Goal: Register for event/course

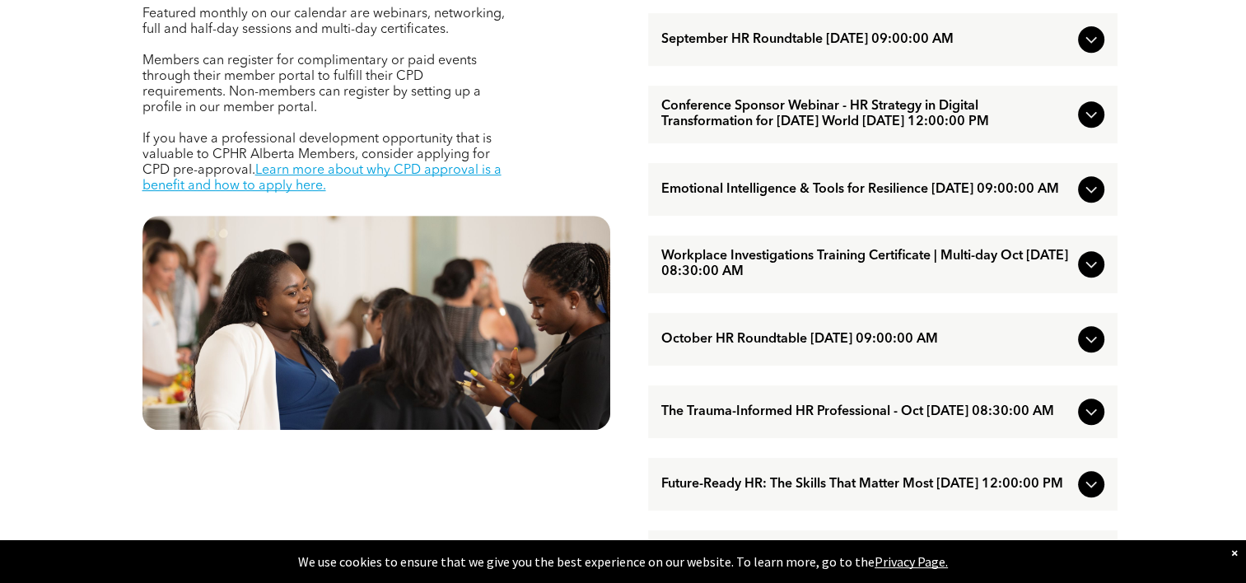
scroll to position [576, 0]
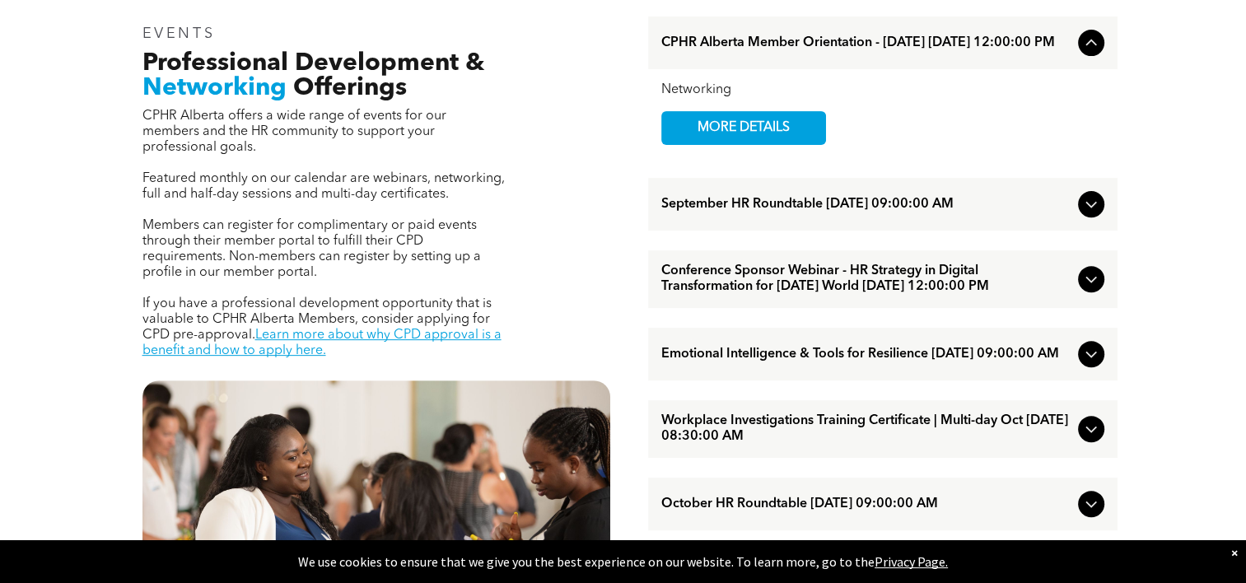
click at [1097, 211] on icon at bounding box center [1091, 204] width 20 height 20
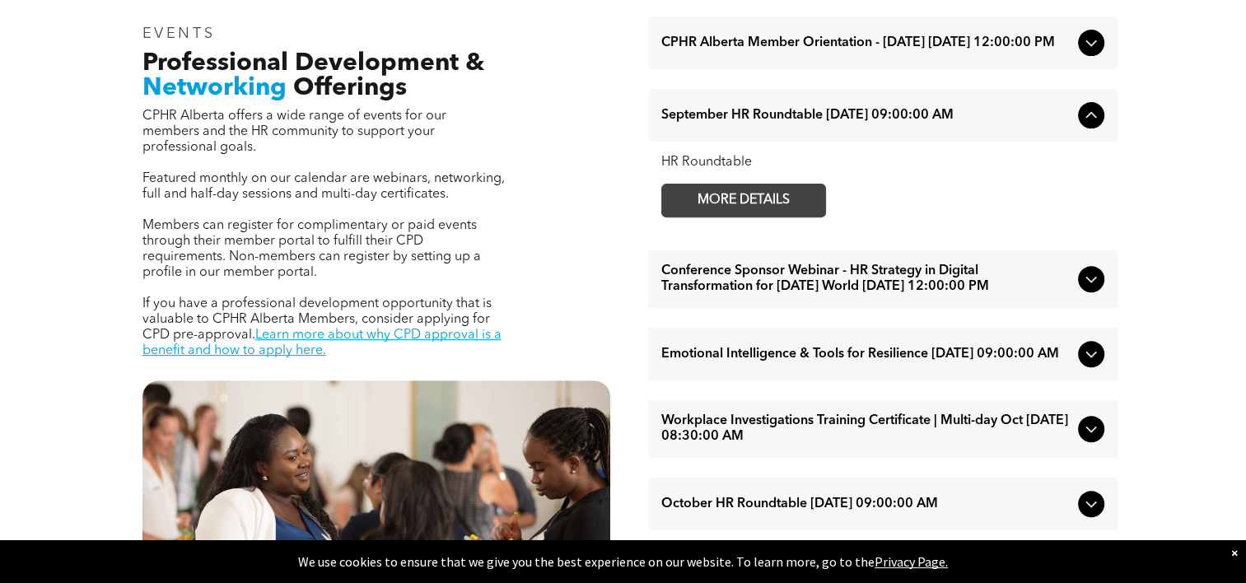
click at [750, 210] on span "MORE DETAILS" at bounding box center [743, 200] width 130 height 32
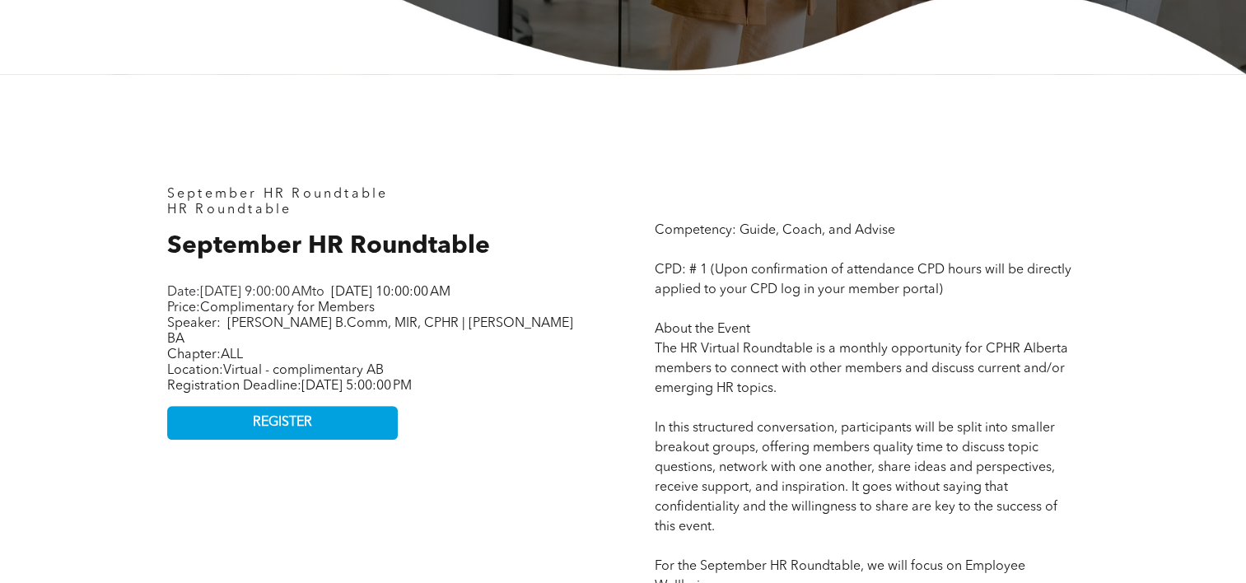
scroll to position [659, 0]
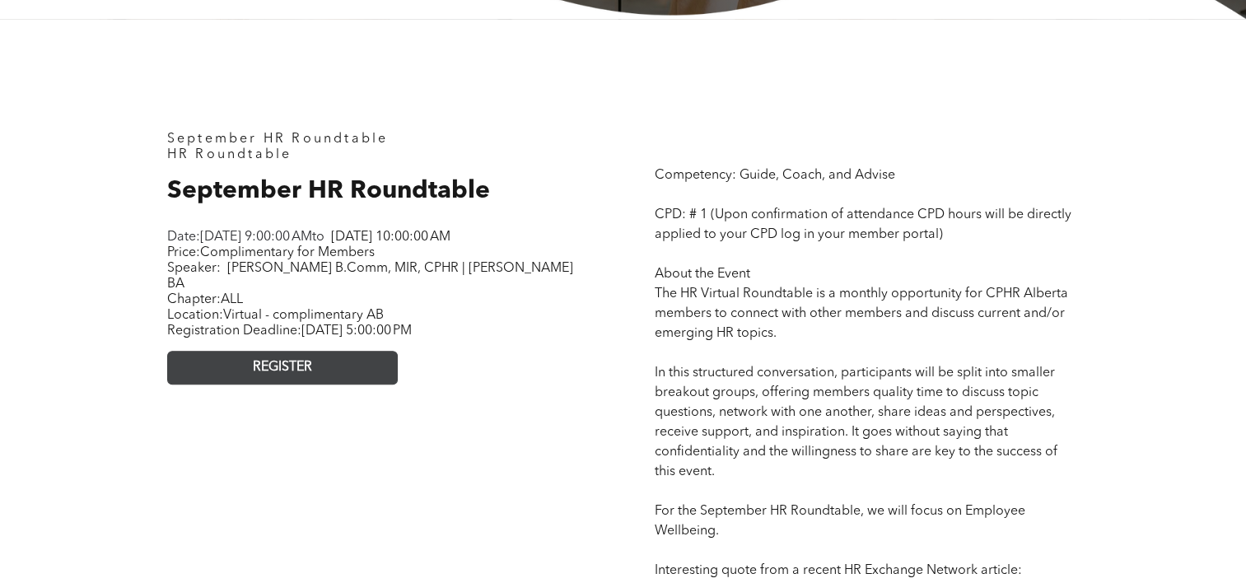
click at [293, 375] on span "REGISTER" at bounding box center [282, 368] width 59 height 16
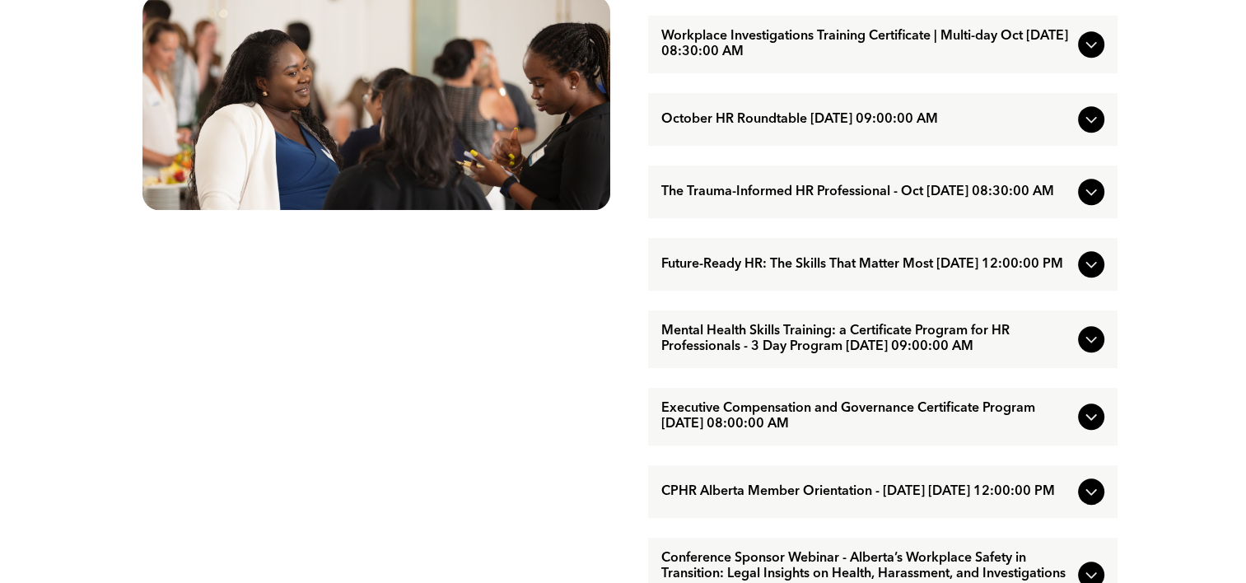
scroll to position [988, 0]
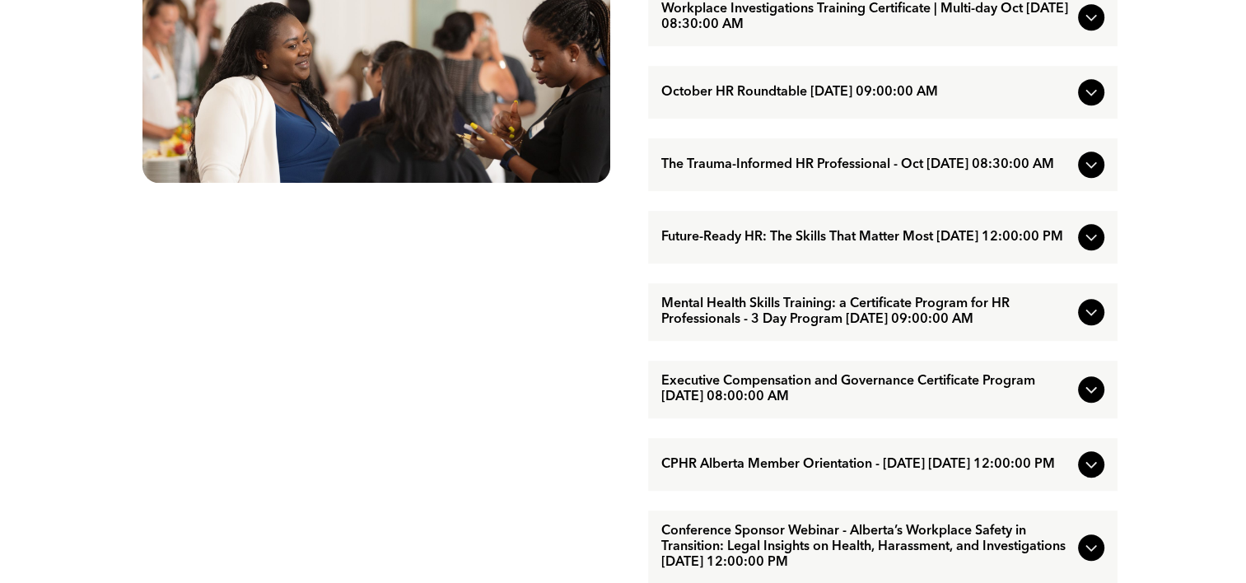
click at [833, 245] on span "Future-Ready HR: The Skills That Matter Most [DATE] 12:00:00 PM" at bounding box center [866, 238] width 410 height 16
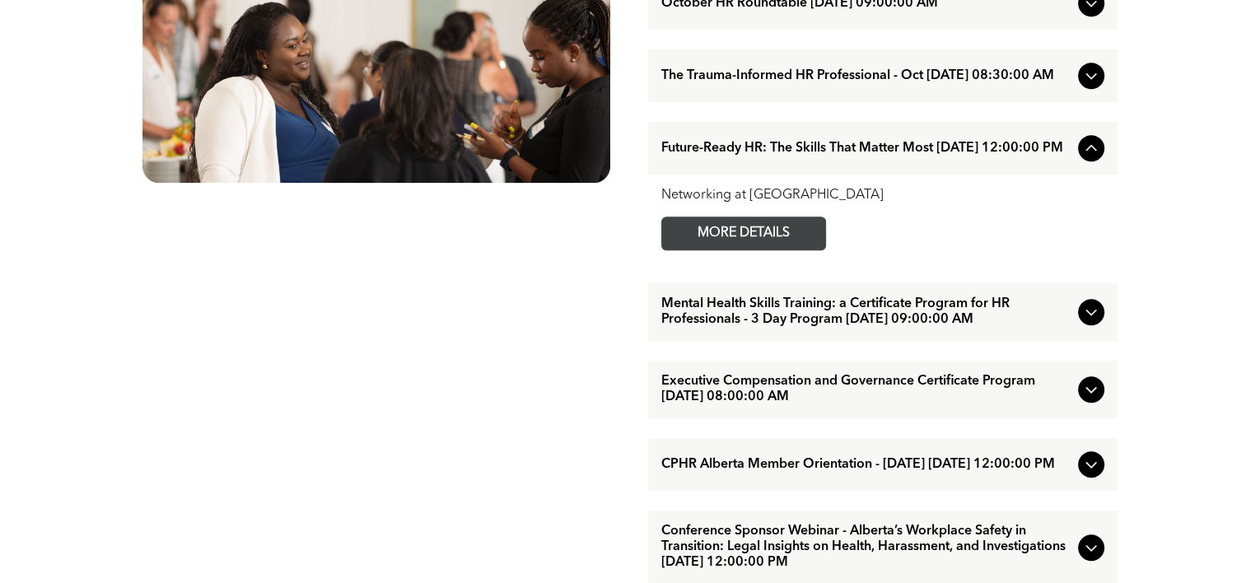
click at [739, 249] on span "MORE DETAILS" at bounding box center [743, 233] width 130 height 32
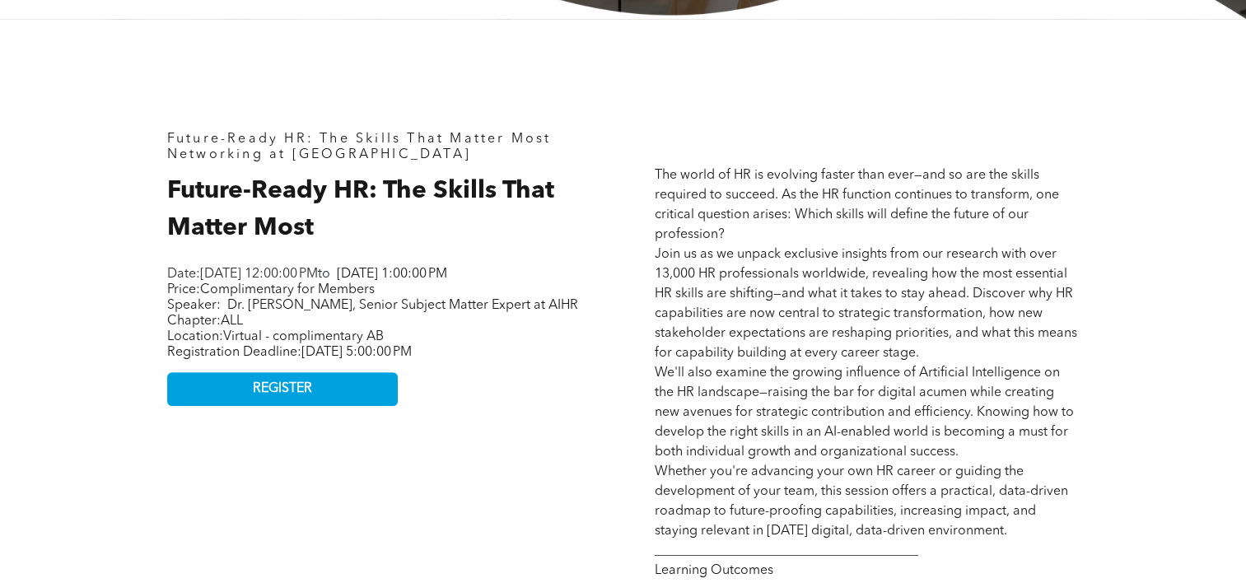
scroll to position [741, 0]
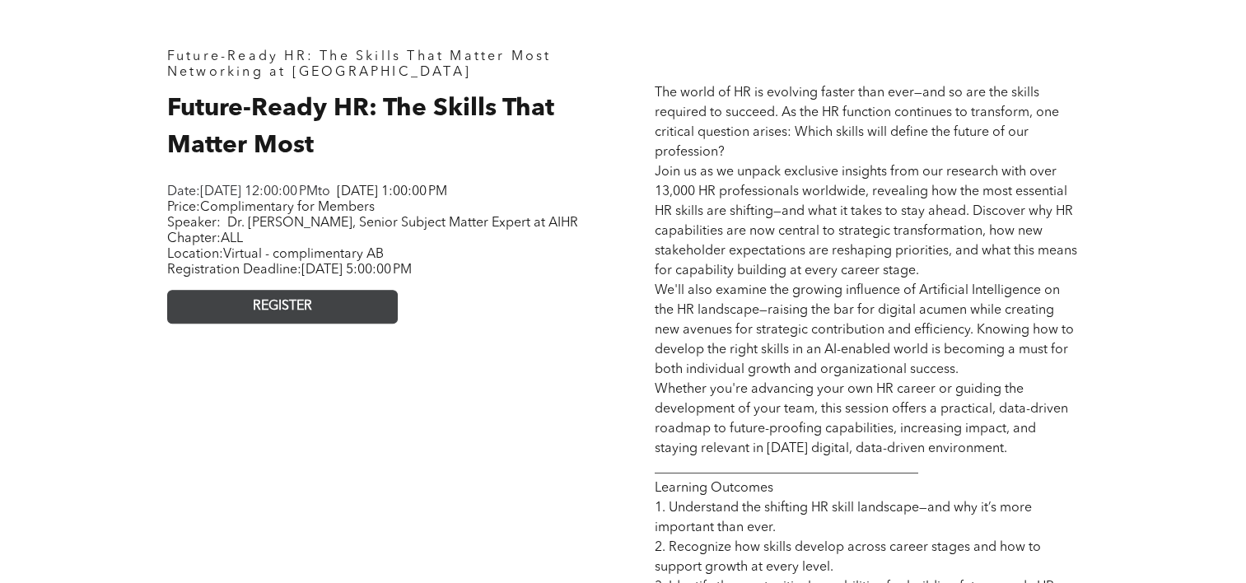
click at [318, 324] on link "REGISTER" at bounding box center [282, 307] width 231 height 34
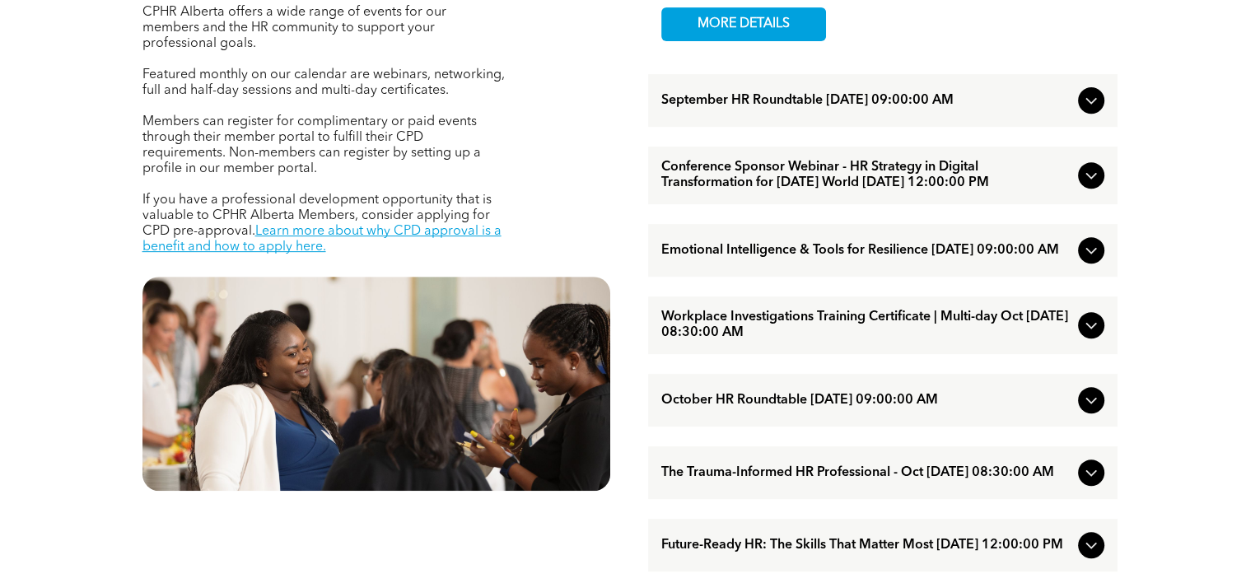
scroll to position [659, 0]
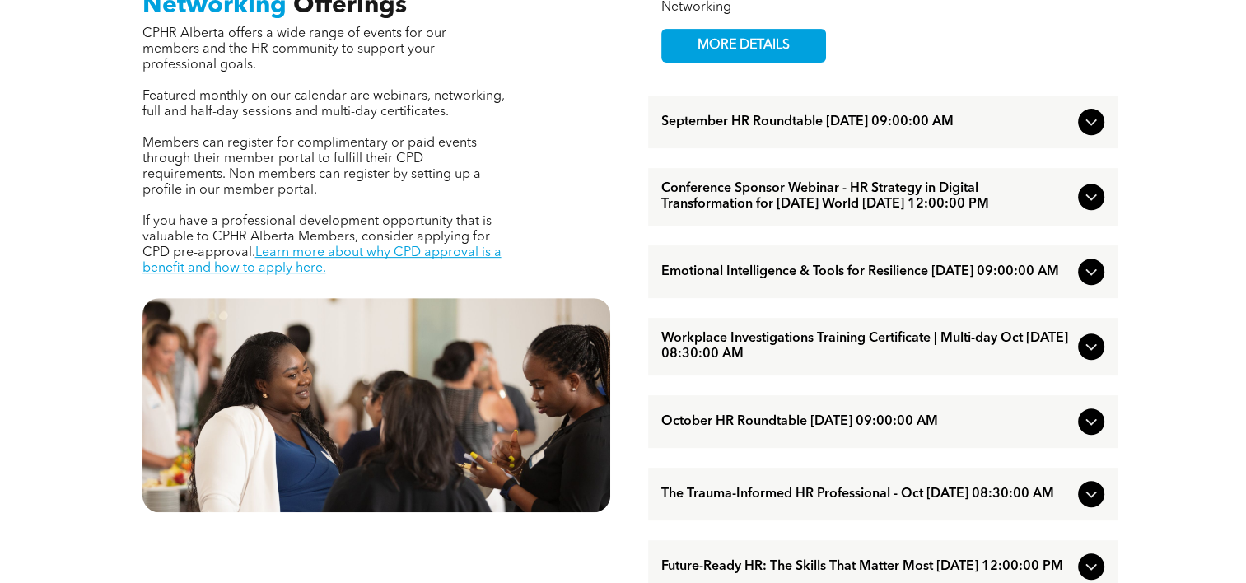
click at [968, 210] on span "Conference Sponsor Webinar - HR Strategy in Digital Transformation for [DATE] W…" at bounding box center [866, 196] width 410 height 31
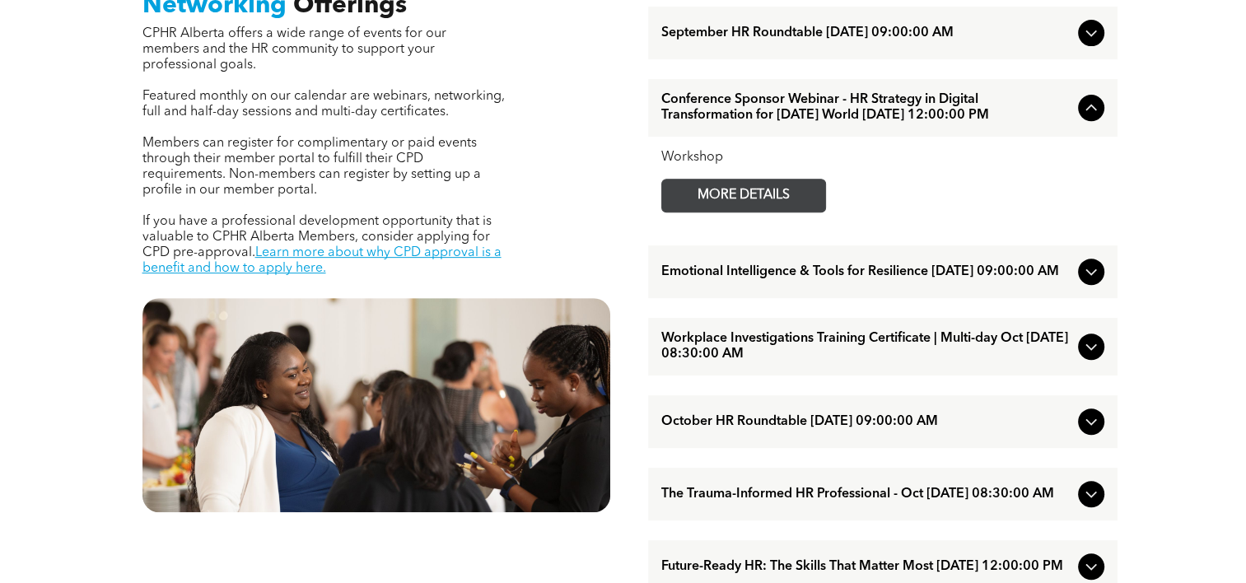
click at [800, 212] on span "MORE DETAILS" at bounding box center [743, 195] width 130 height 32
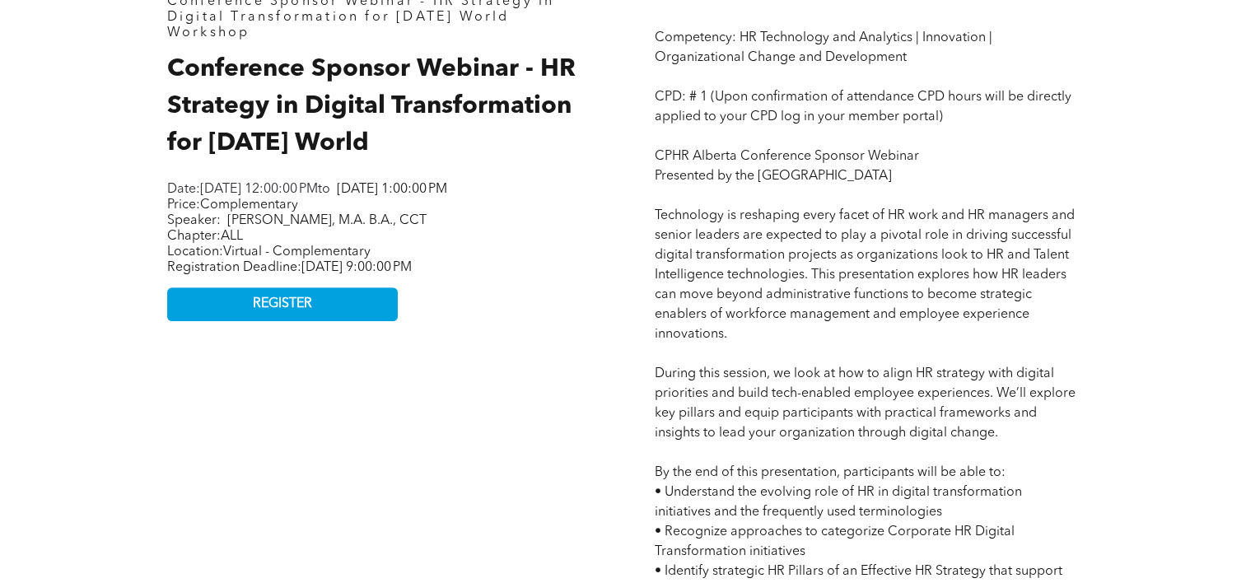
scroll to position [823, 0]
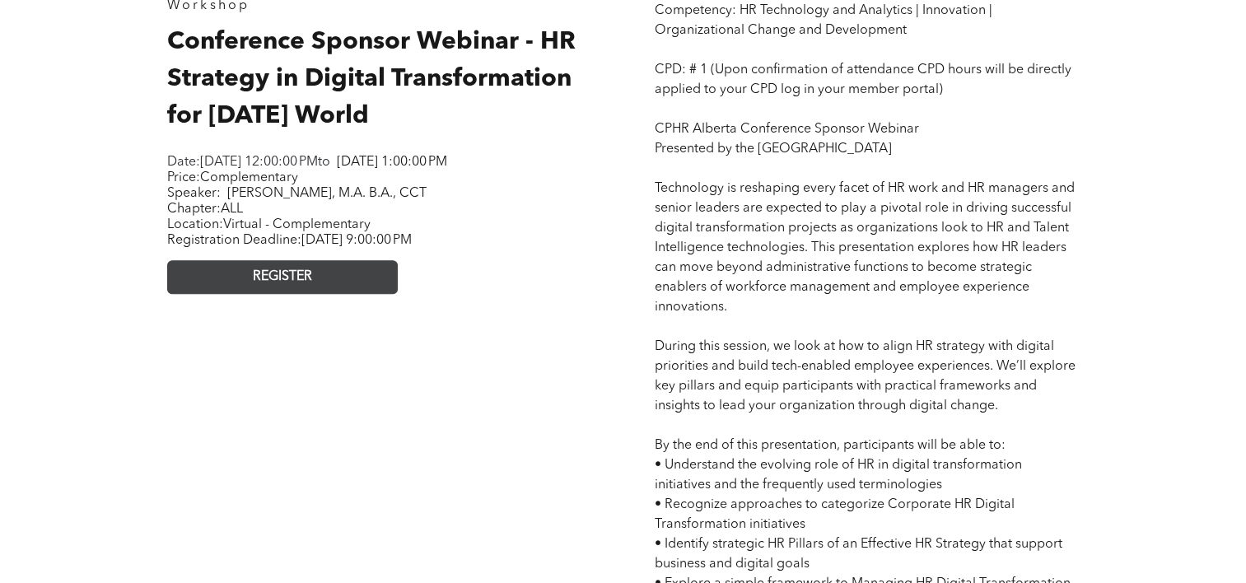
click at [305, 285] on span "REGISTER" at bounding box center [282, 277] width 59 height 16
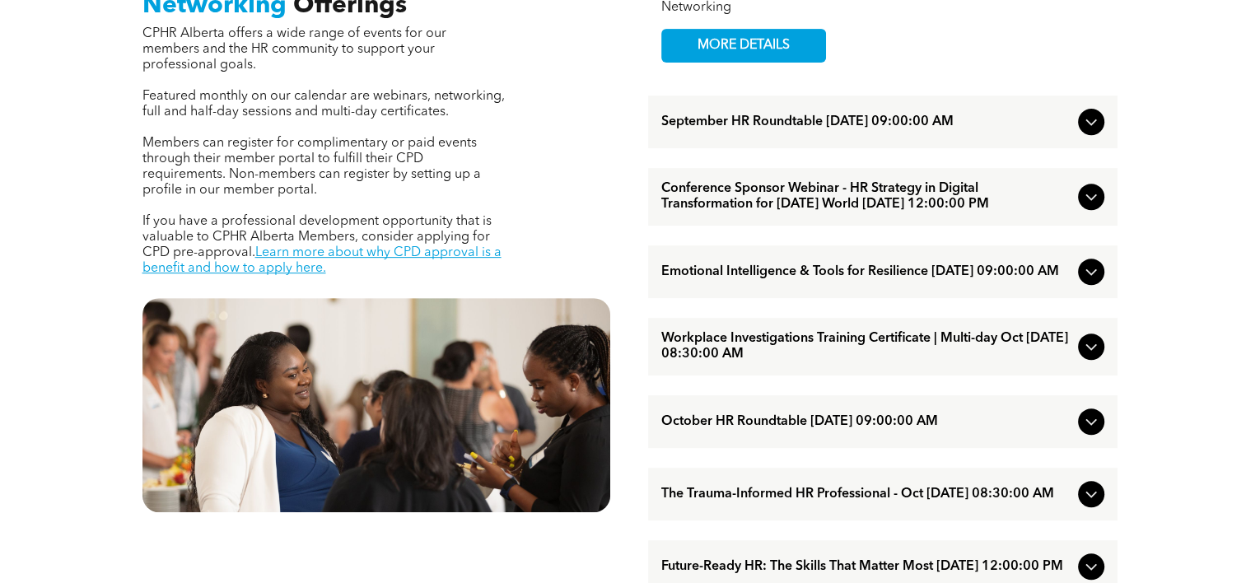
scroll to position [741, 0]
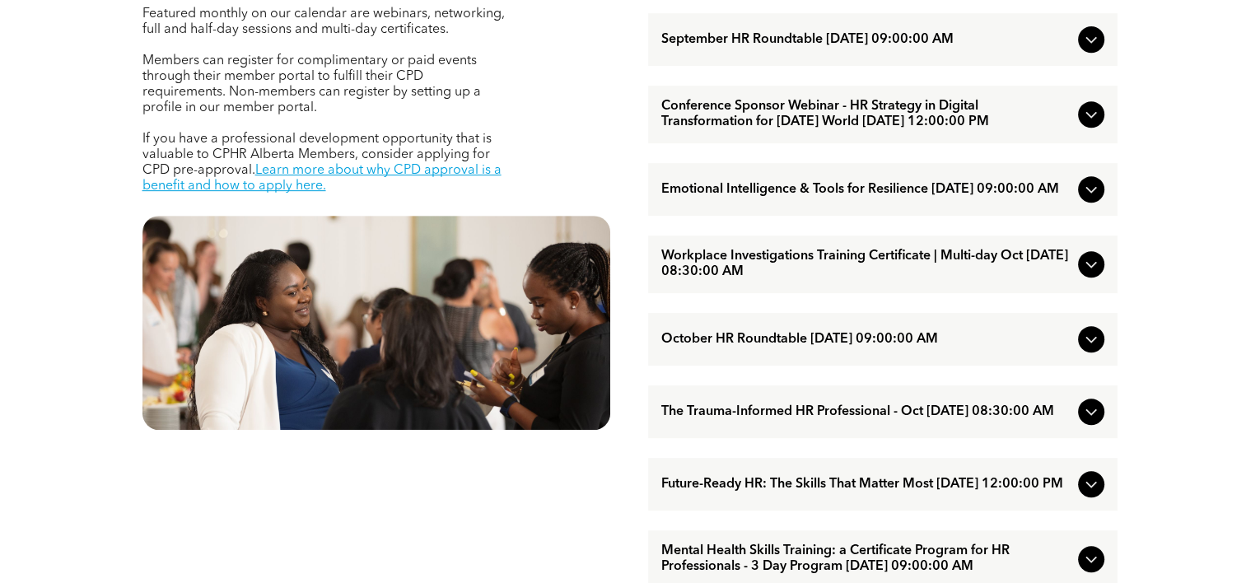
click at [1094, 349] on icon at bounding box center [1091, 339] width 20 height 20
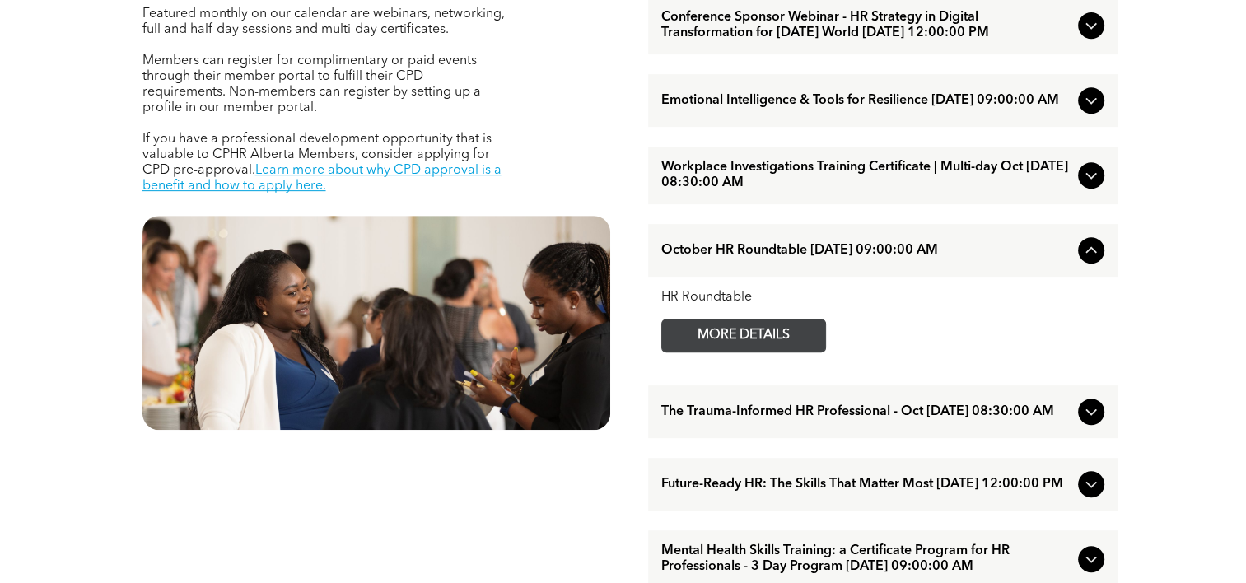
click at [767, 352] on span "MORE DETAILS" at bounding box center [743, 335] width 130 height 32
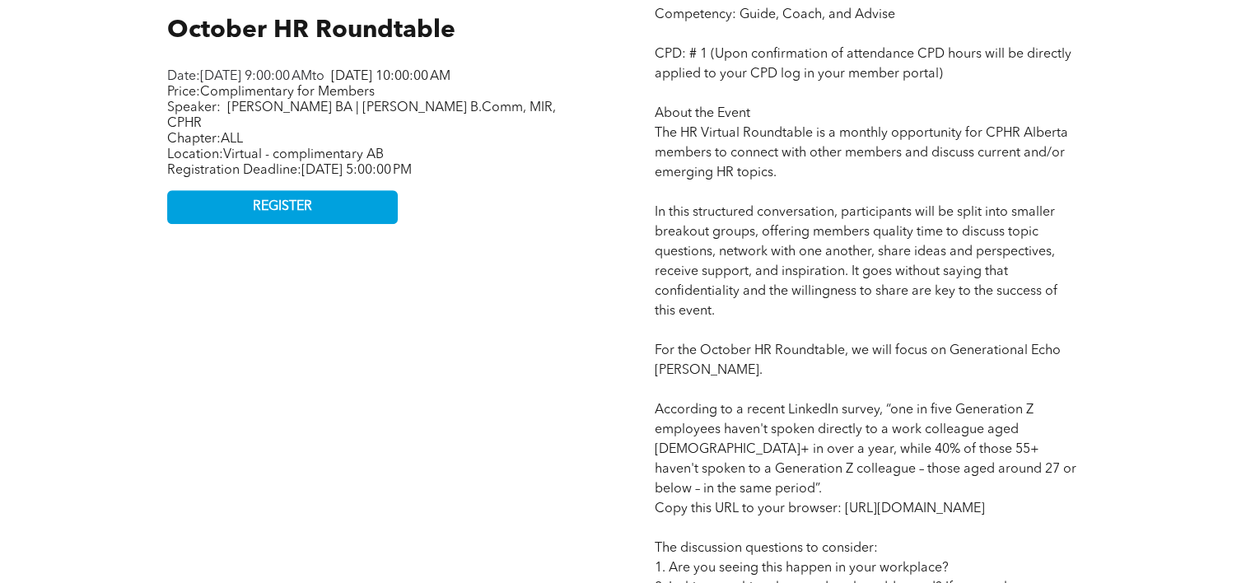
scroll to position [823, 0]
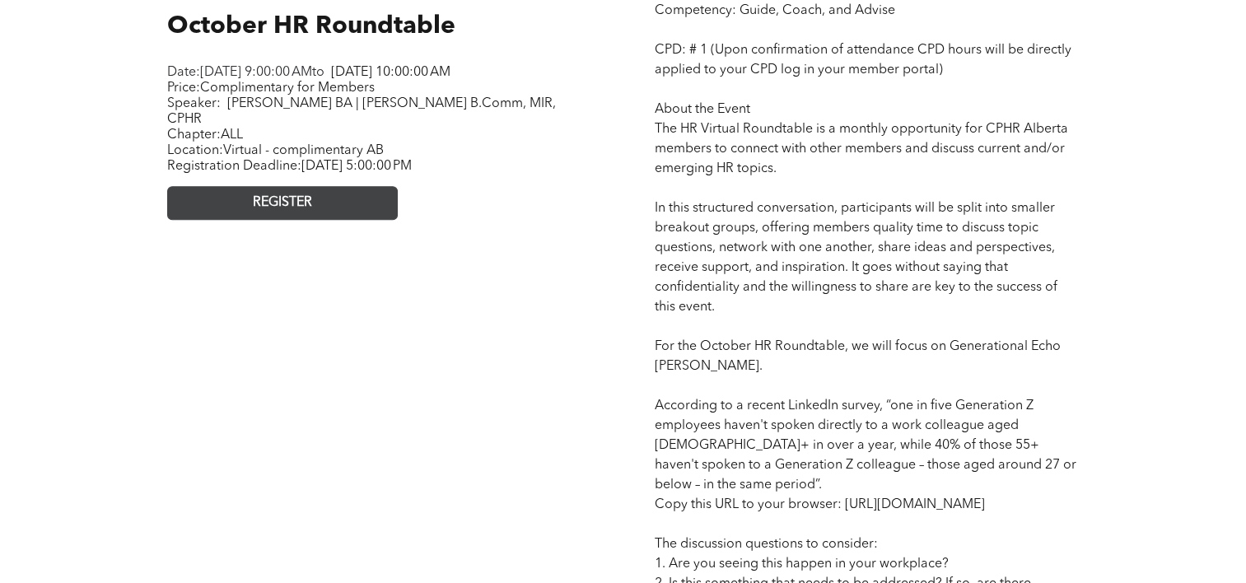
click at [294, 217] on link "REGISTER" at bounding box center [282, 203] width 231 height 34
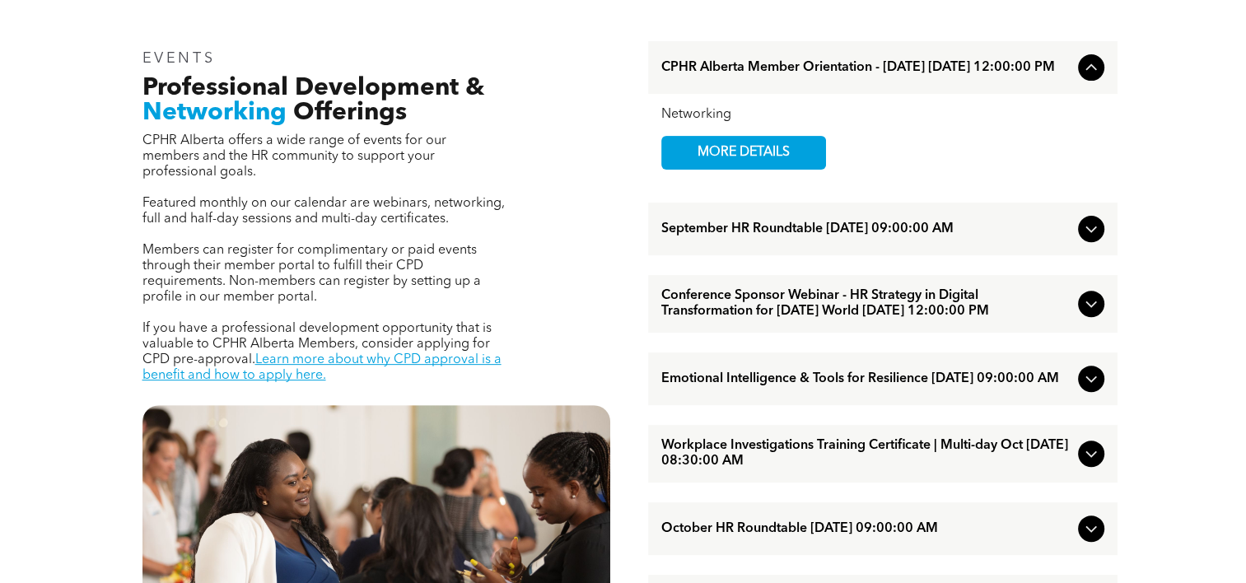
scroll to position [576, 0]
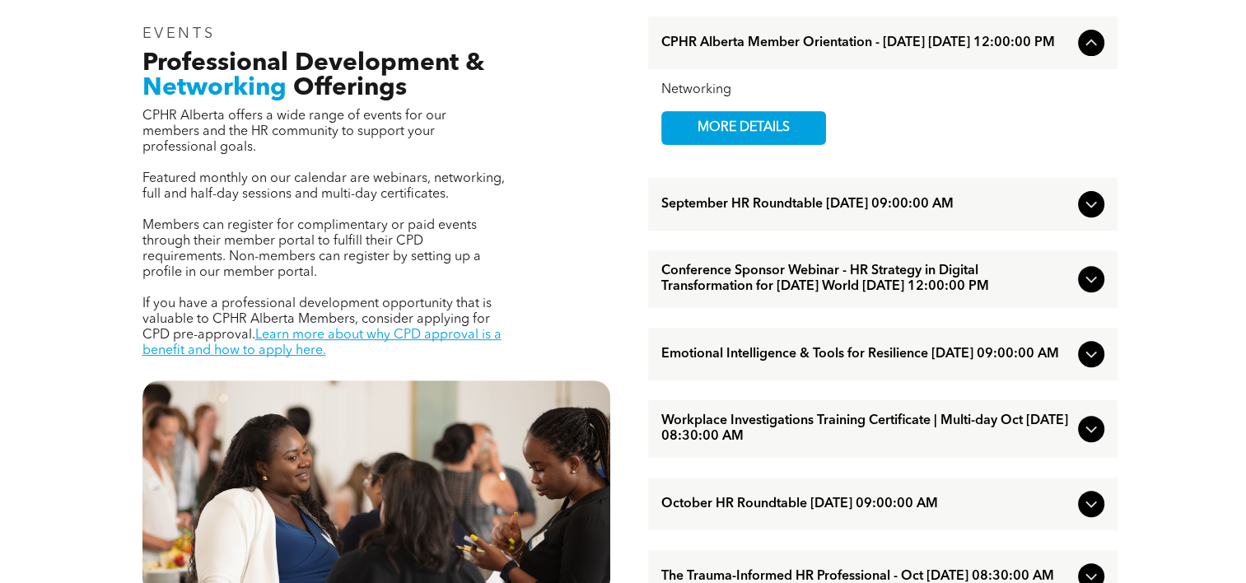
click at [909, 530] on div "October HR Roundtable [DATE] 09:00:00 AM" at bounding box center [882, 504] width 469 height 53
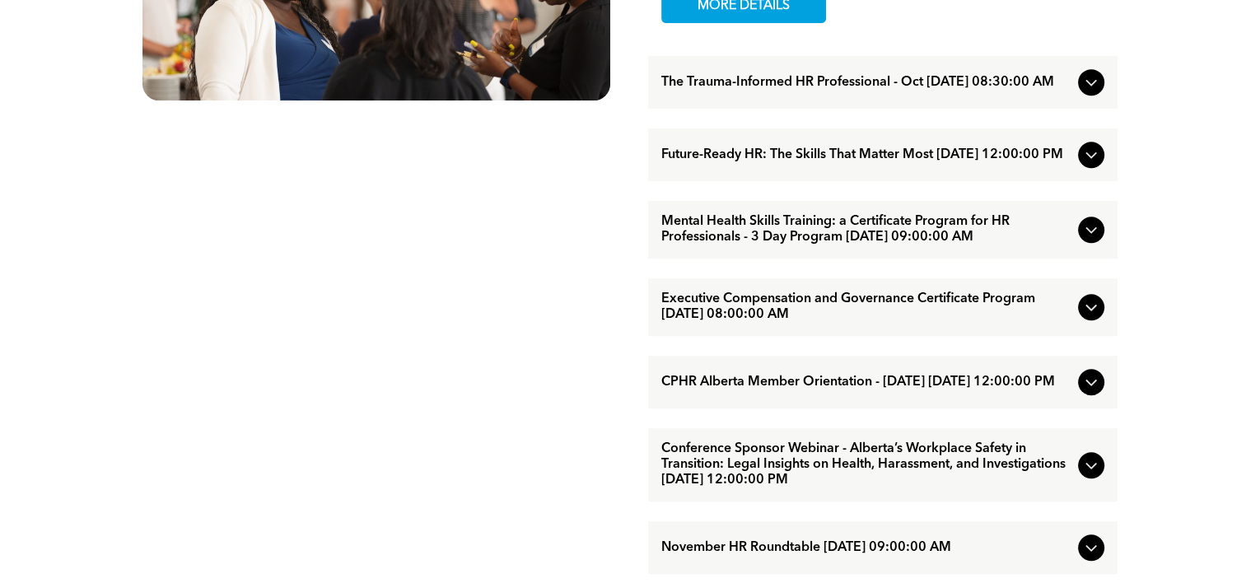
scroll to position [1153, 0]
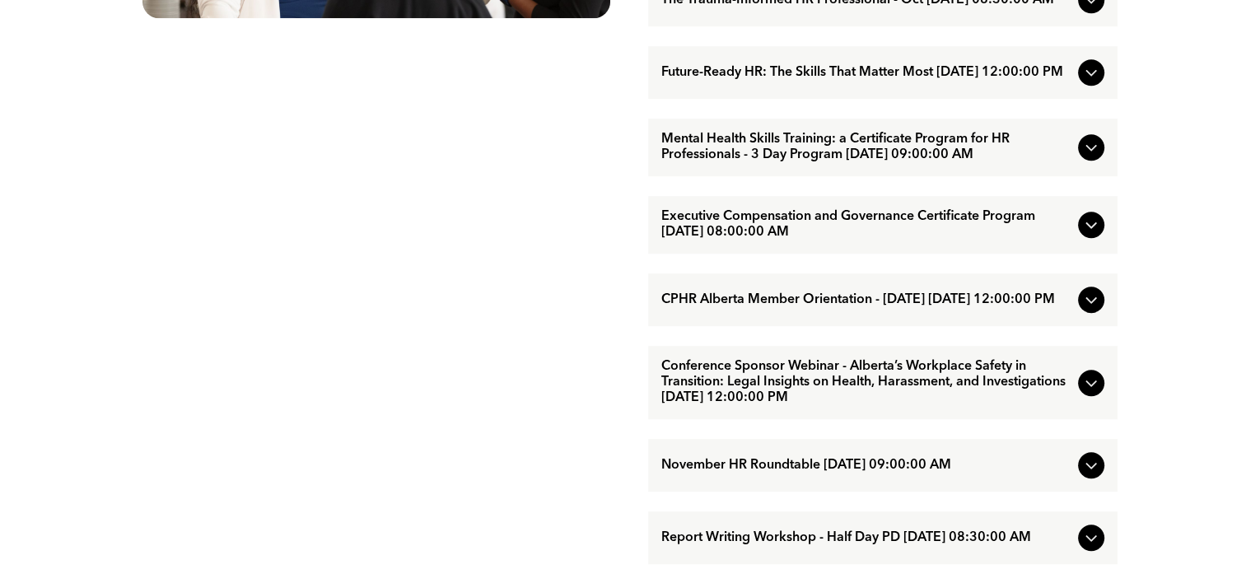
click at [925, 406] on span "Conference Sponsor Webinar - Alberta’s Workplace Safety in Transition: Legal In…" at bounding box center [866, 382] width 410 height 47
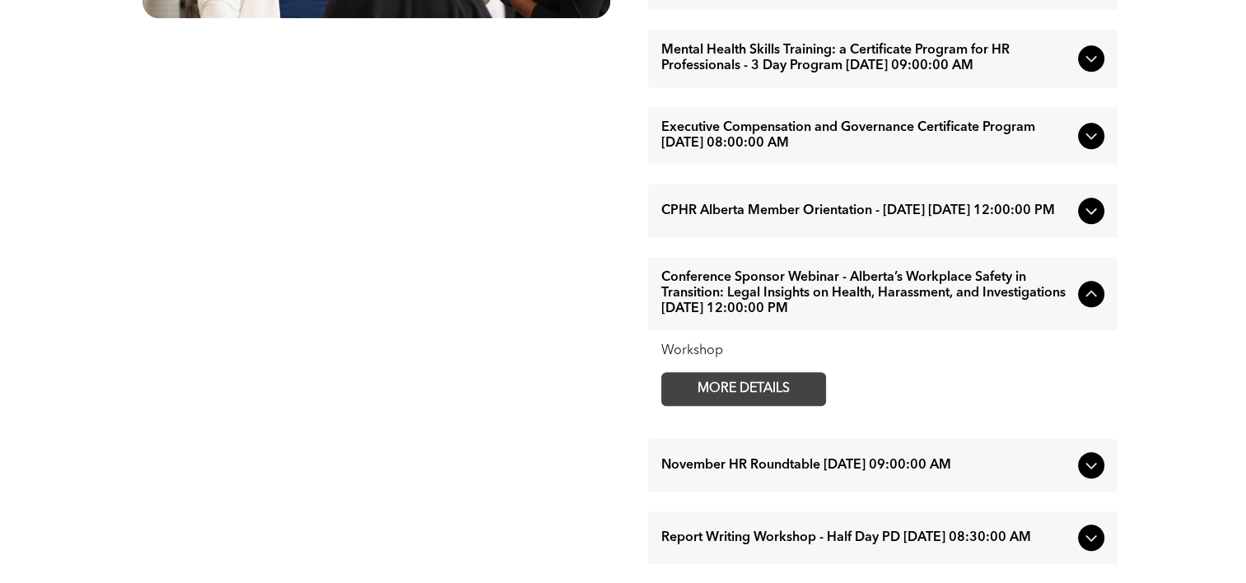
click at [789, 405] on span "MORE DETAILS" at bounding box center [743, 389] width 130 height 32
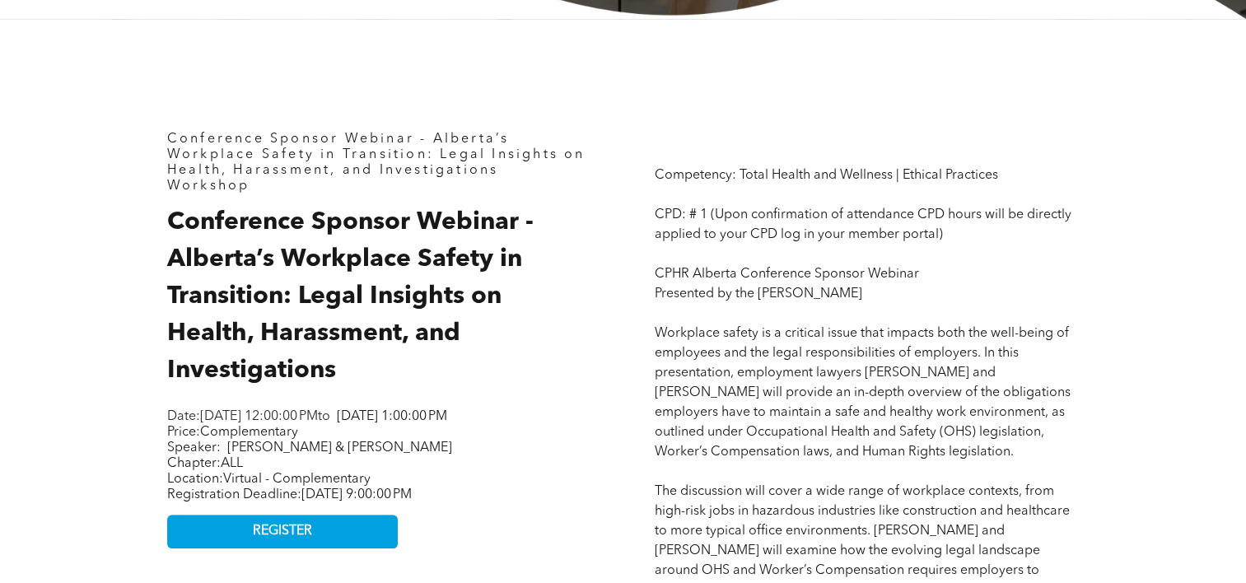
scroll to position [741, 0]
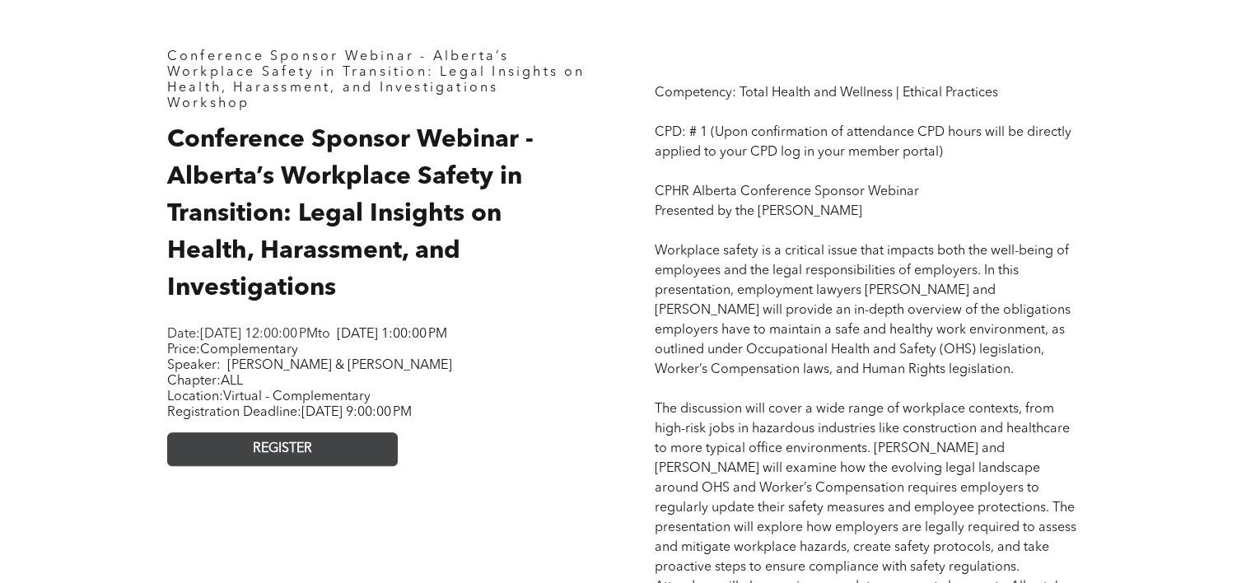
click at [274, 457] on span "REGISTER" at bounding box center [282, 449] width 59 height 16
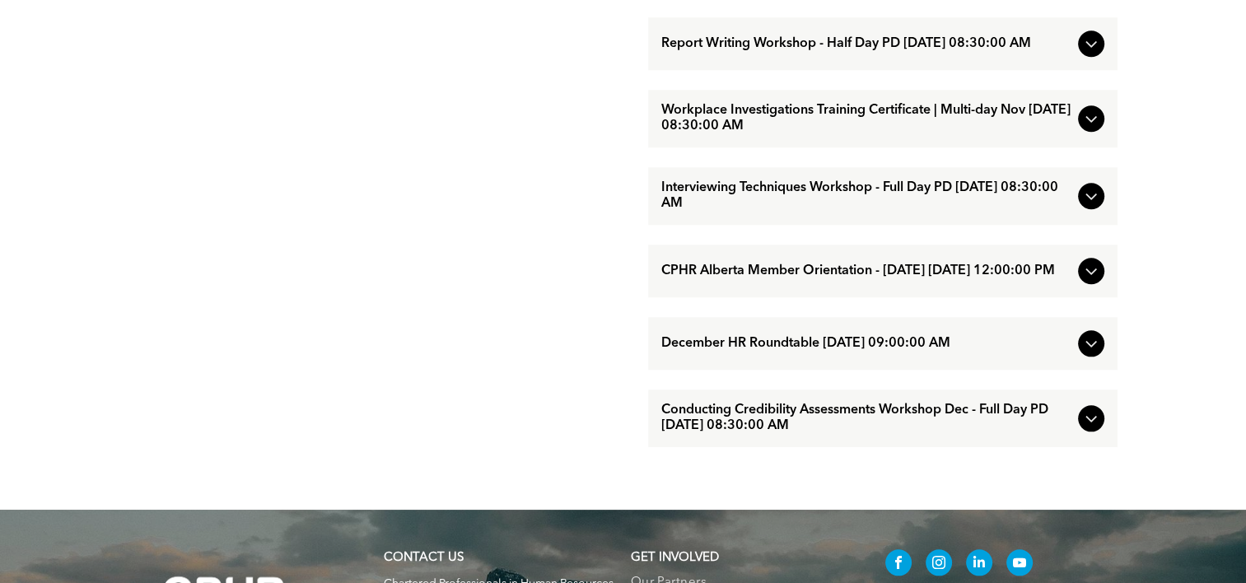
scroll to position [1729, 0]
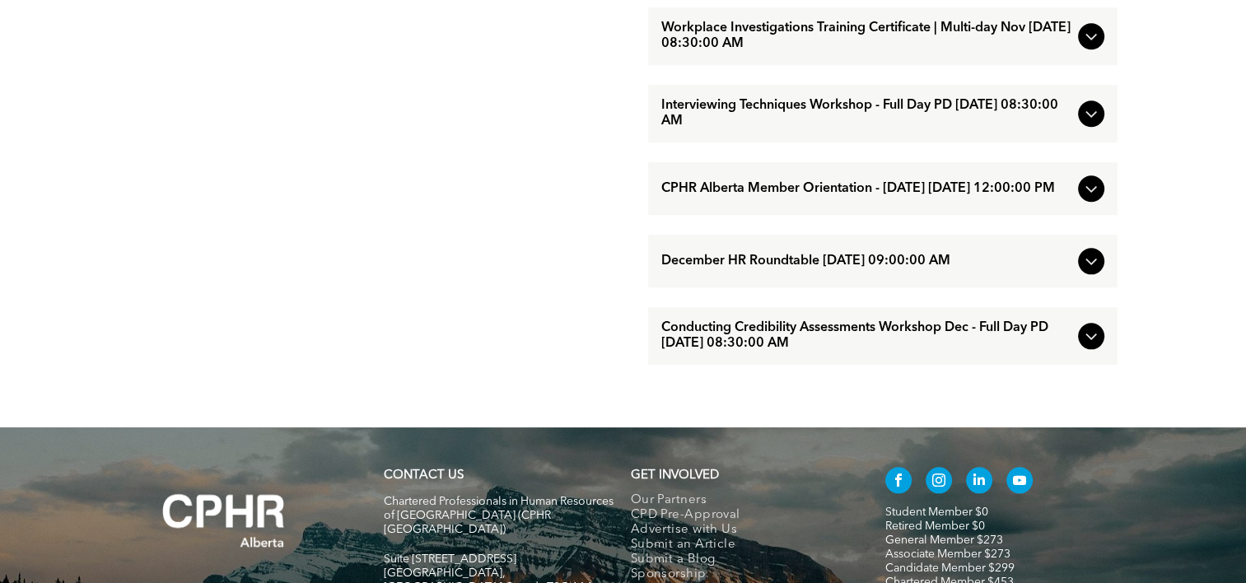
click at [825, 352] on span "Conducting Credibility Assessments Workshop Dec - Full Day PD [DATE] 08:30:00 AM" at bounding box center [866, 335] width 410 height 31
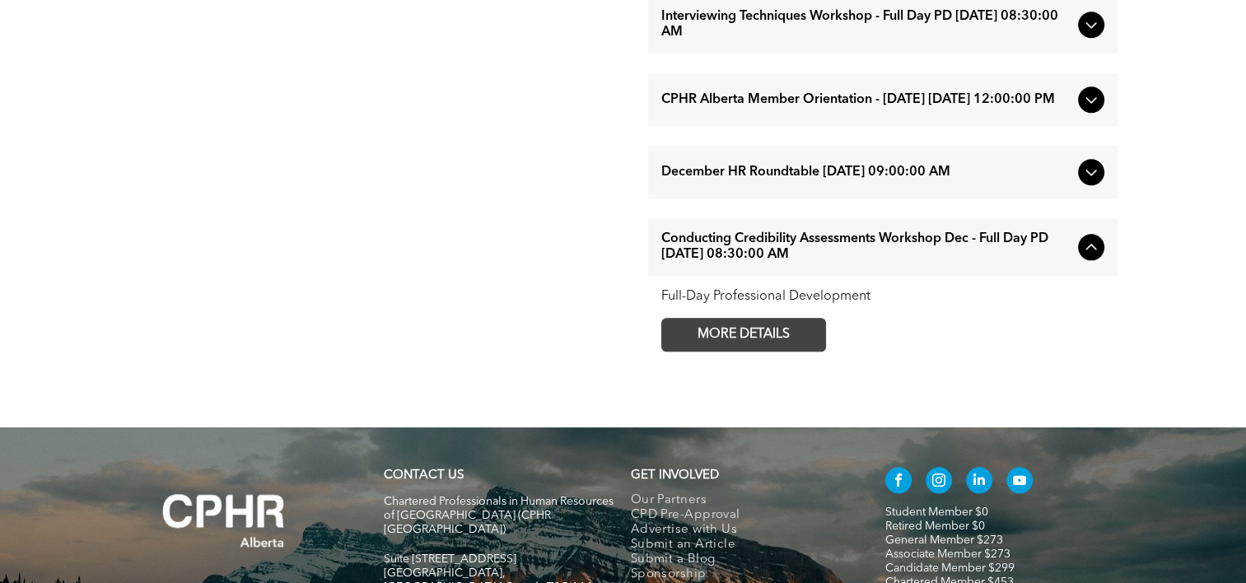
click at [762, 351] on span "MORE DETAILS" at bounding box center [743, 335] width 130 height 32
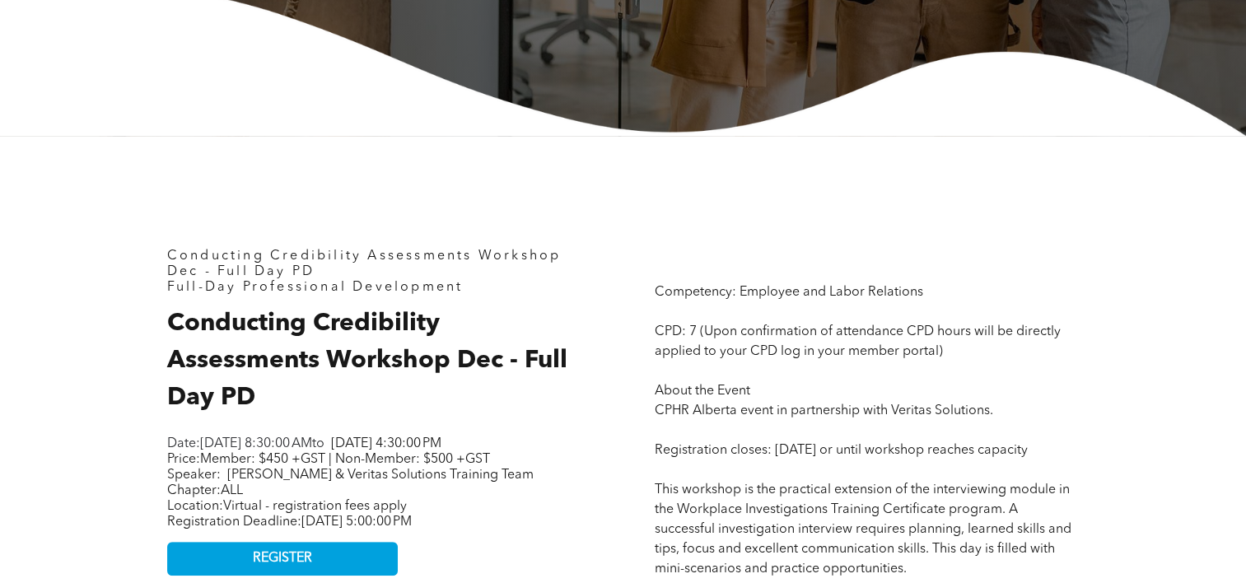
scroll to position [494, 0]
